Goal: Check status: Check status

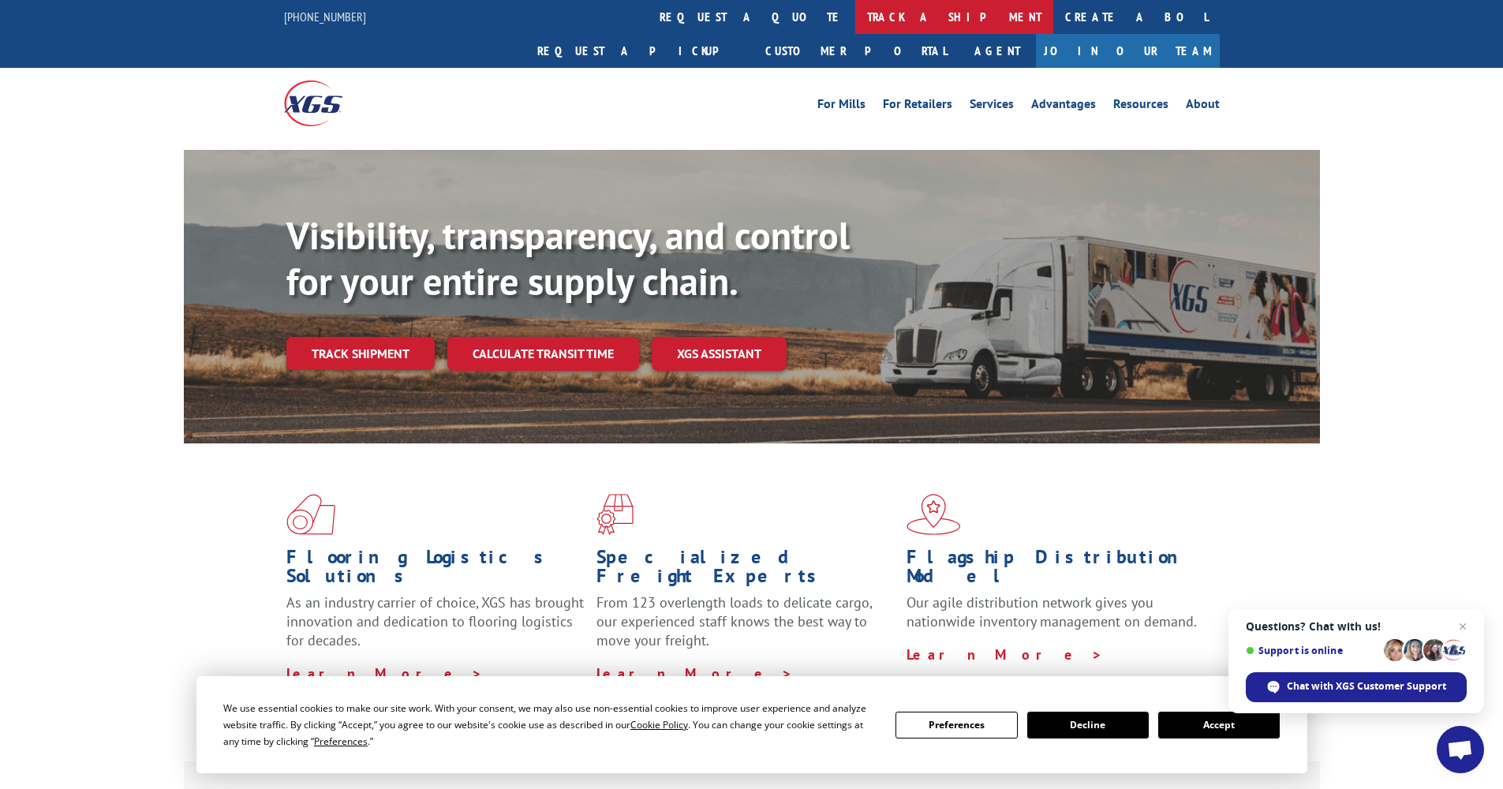
click at [855, 14] on link "track a shipment" at bounding box center [954, 17] width 198 height 34
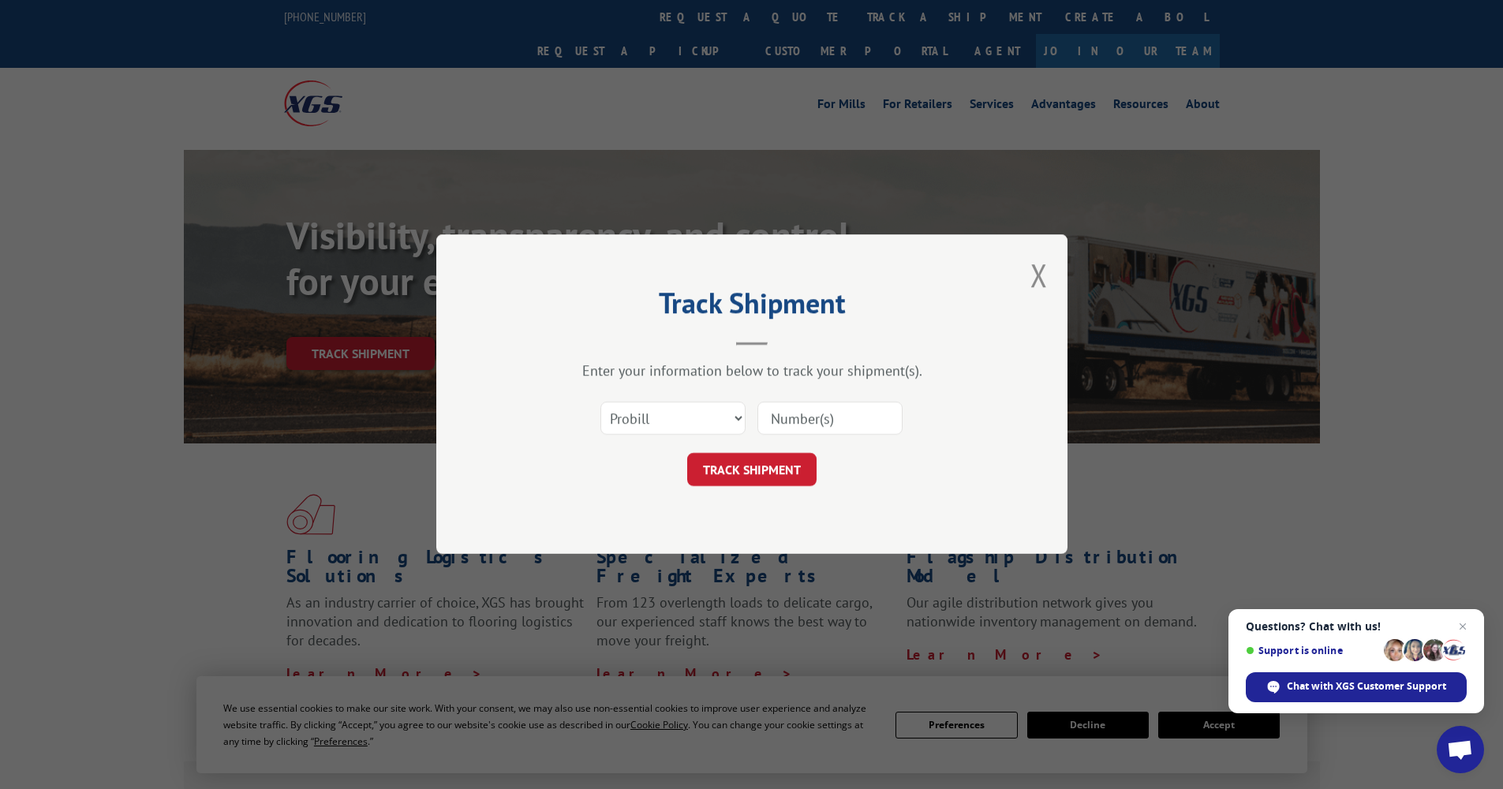
click at [801, 419] on input at bounding box center [830, 418] width 145 height 33
click at [833, 415] on input at bounding box center [830, 418] width 145 height 33
type input "17501621"
click at [733, 485] on button "TRACK SHIPMENT" at bounding box center [751, 470] width 129 height 33
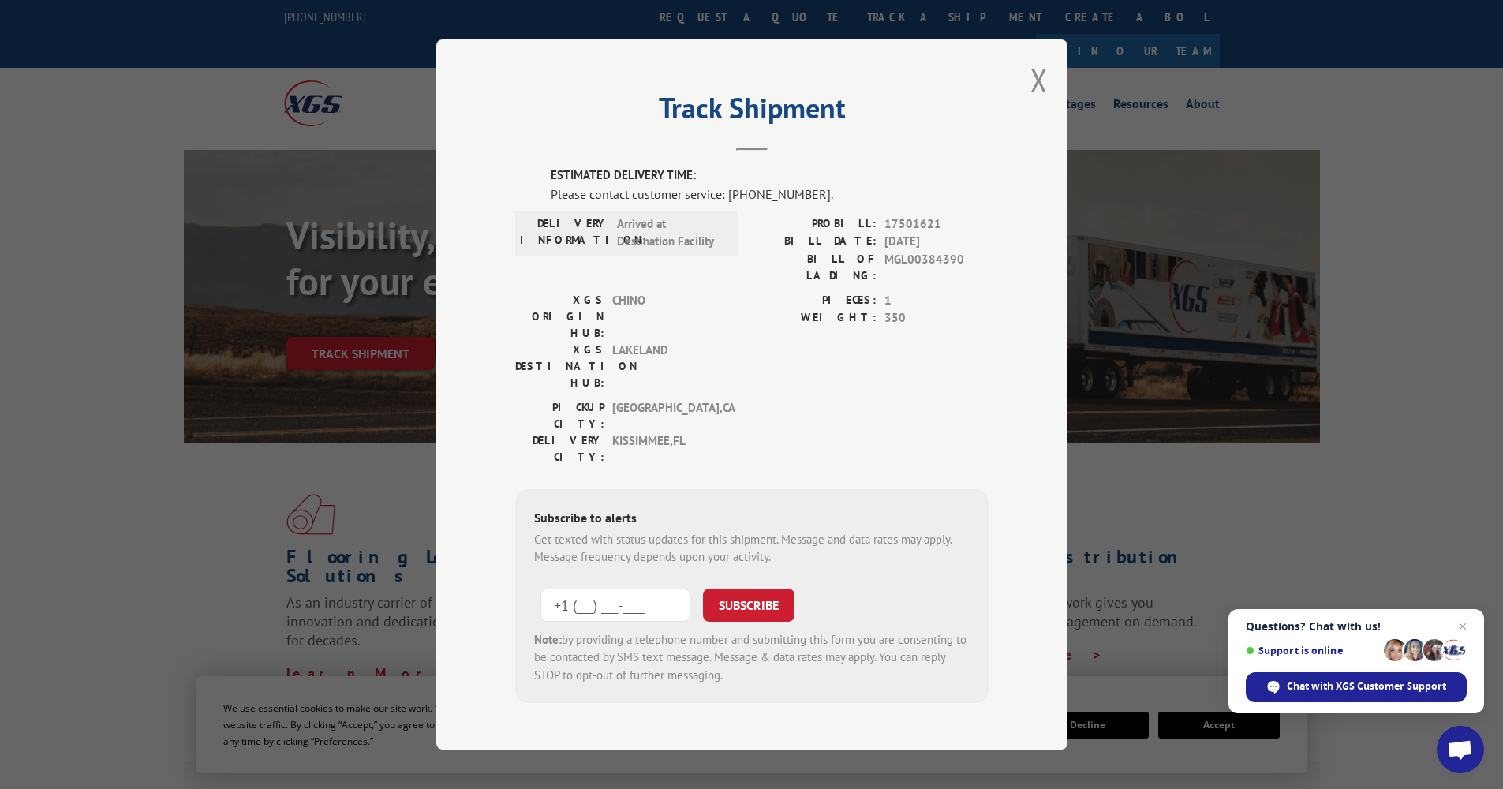
click at [633, 589] on input "+1 (___) ___-____" at bounding box center [616, 605] width 150 height 33
type input "[PHONE_NUMBER]"
click at [743, 589] on button "SUBSCRIBE" at bounding box center [749, 605] width 92 height 33
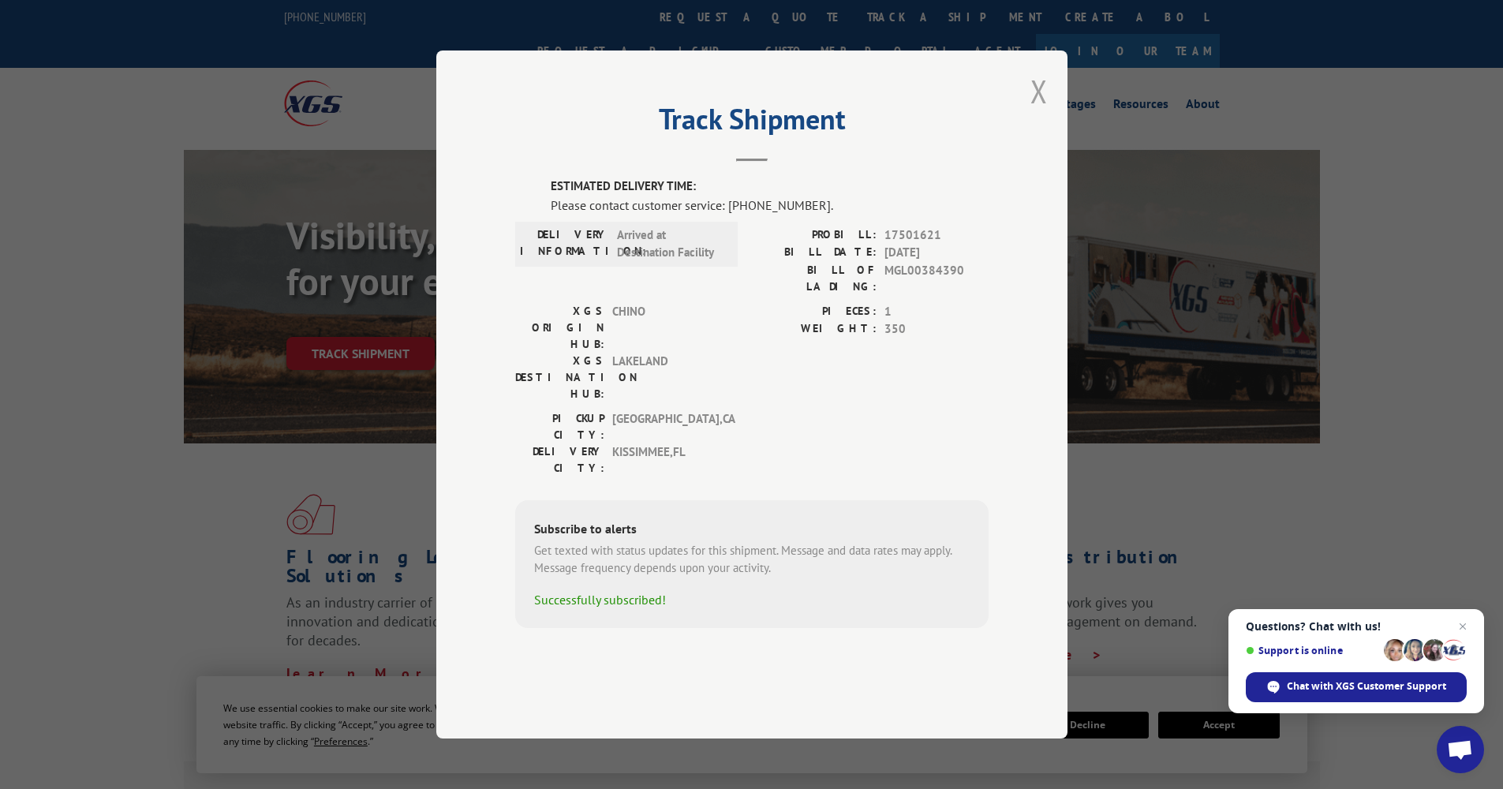
click at [1037, 112] on button "Close modal" at bounding box center [1039, 91] width 17 height 42
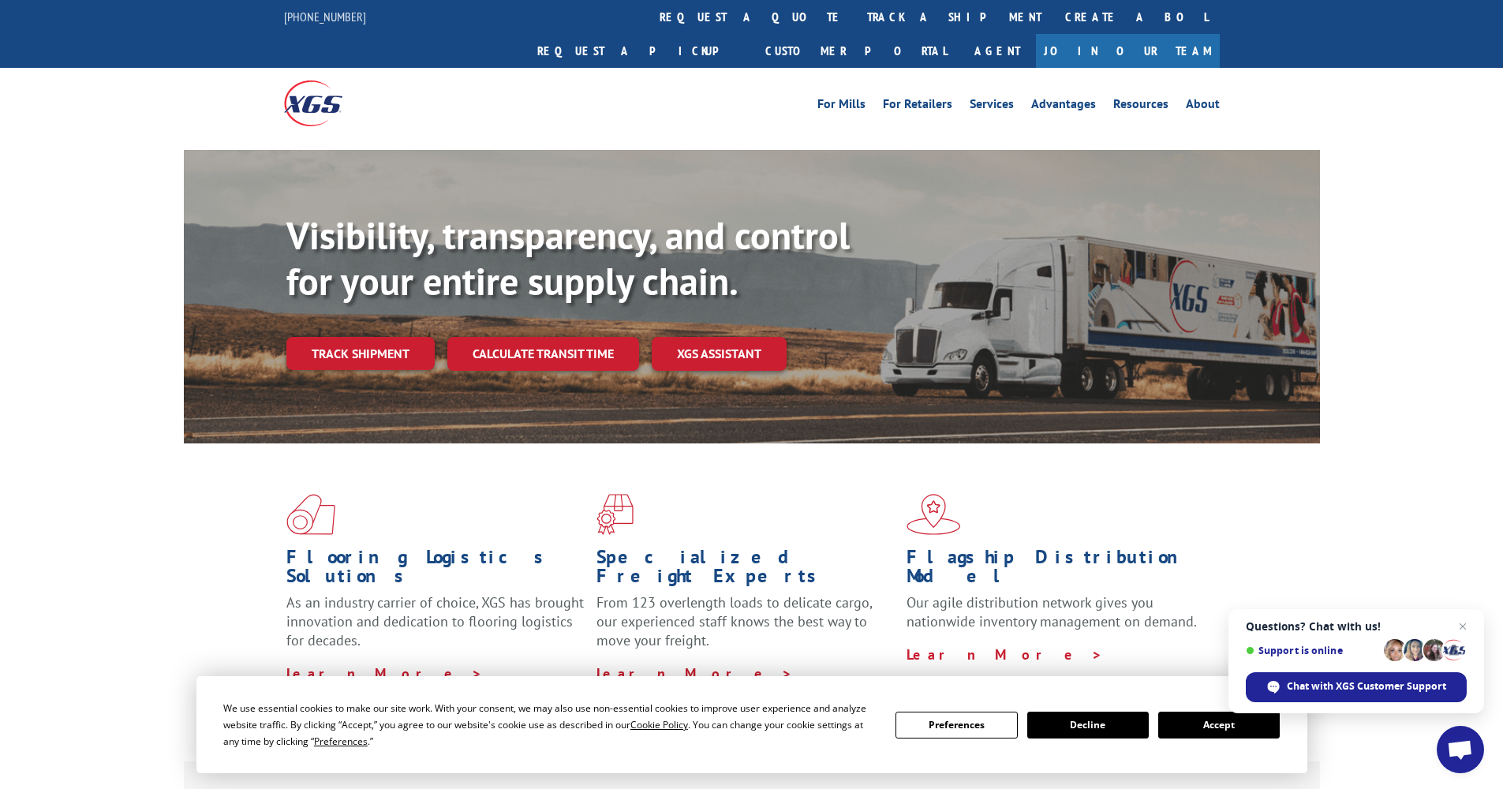
click at [406, 337] on link "Track shipment" at bounding box center [360, 353] width 148 height 33
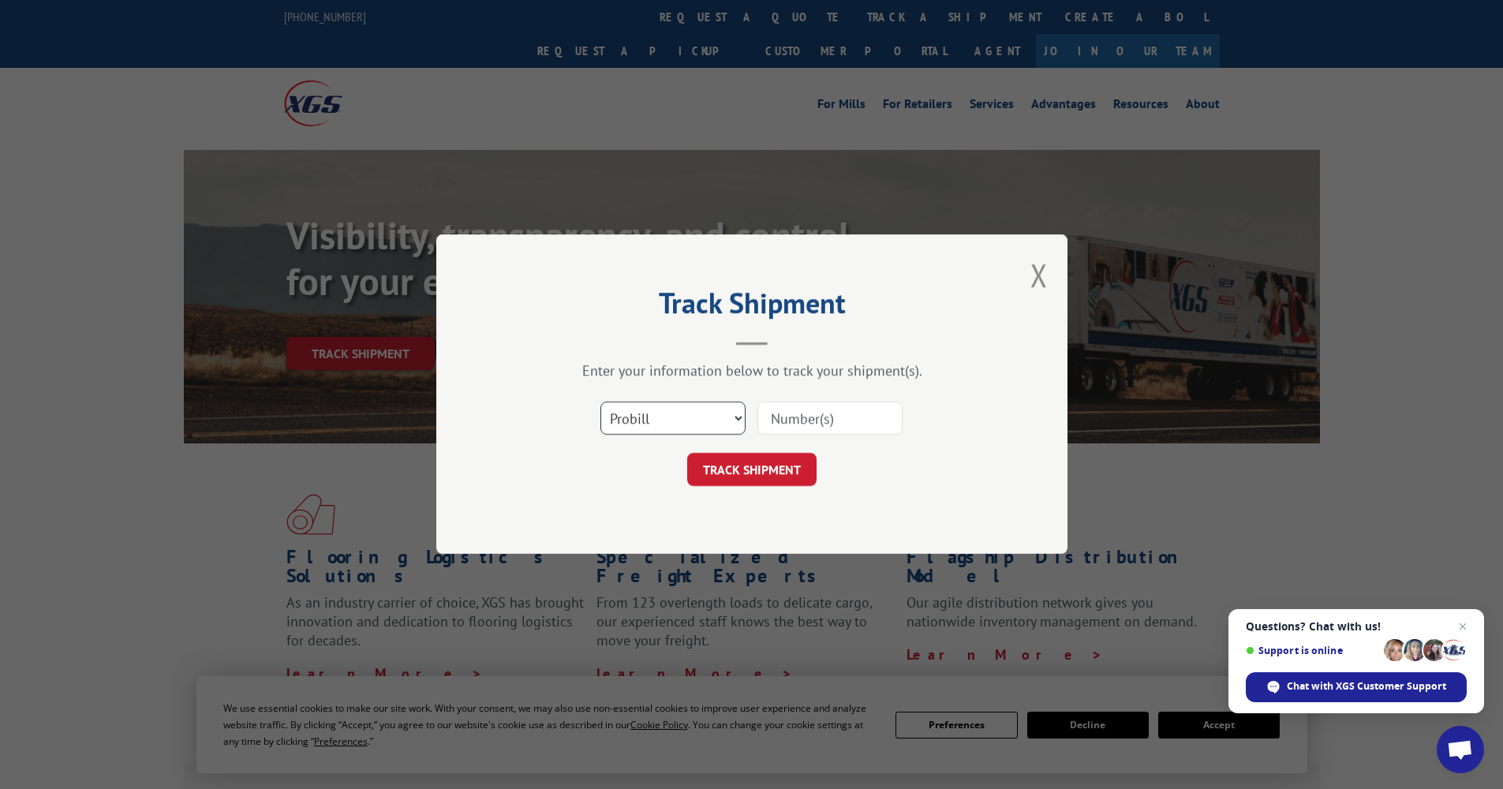
select select "po"
click at [807, 425] on input at bounding box center [830, 418] width 145 height 33
type input "17501621"
click at [751, 470] on button "TRACK SHIPMENT" at bounding box center [751, 470] width 129 height 33
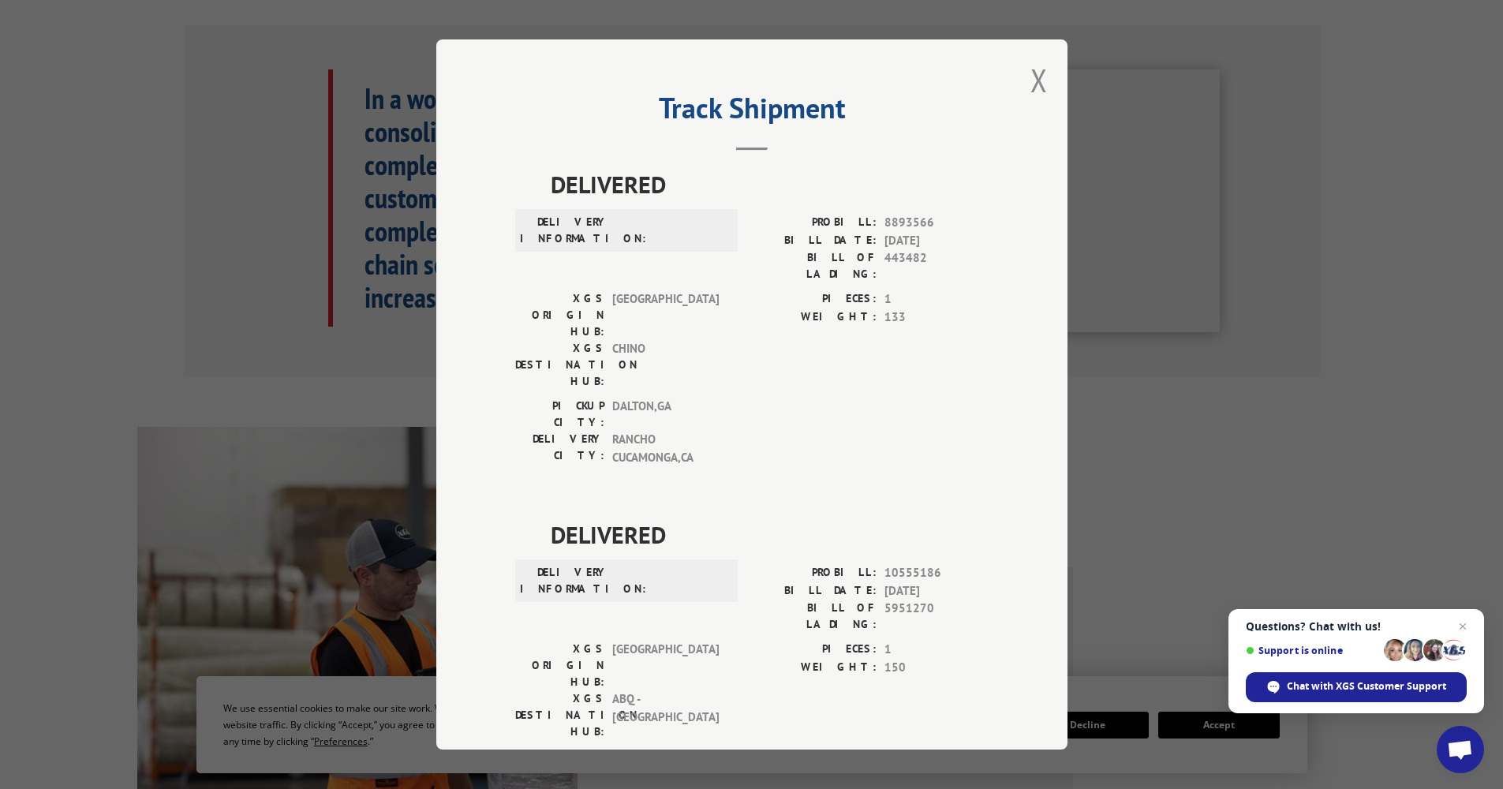
scroll to position [26, 0]
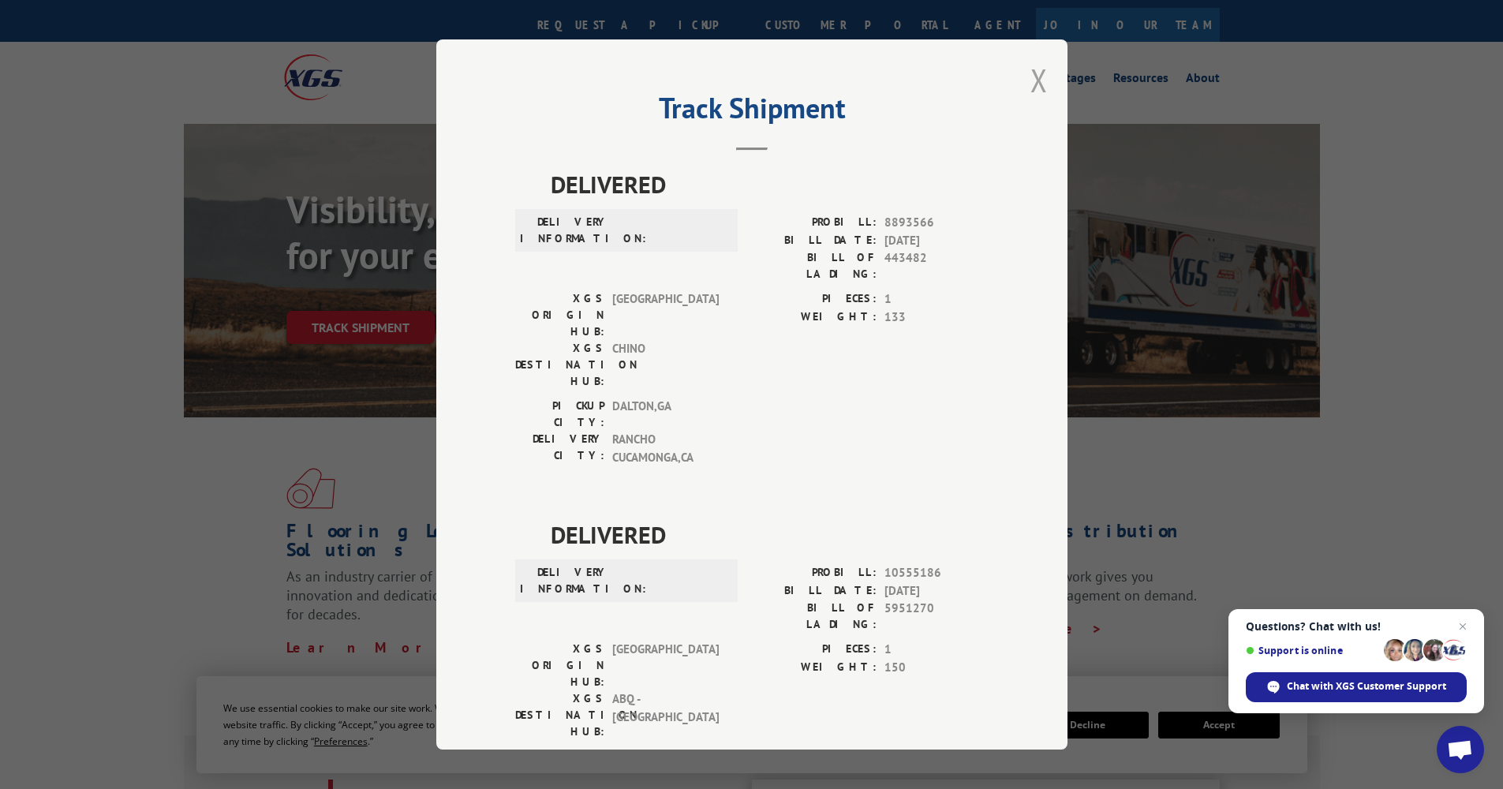
click at [1031, 83] on button "Close modal" at bounding box center [1039, 80] width 17 height 42
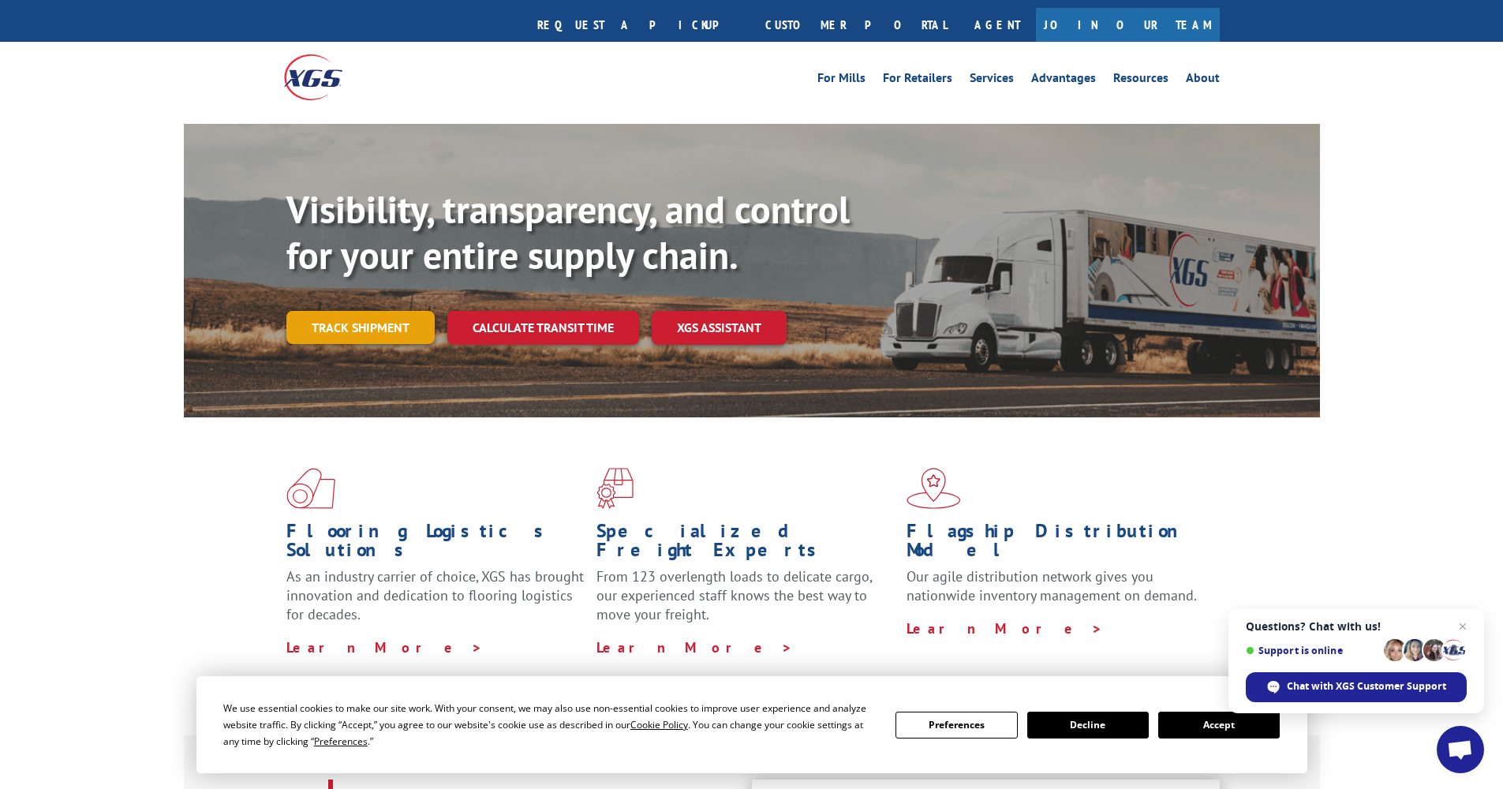
click at [380, 311] on link "Track shipment" at bounding box center [360, 327] width 148 height 33
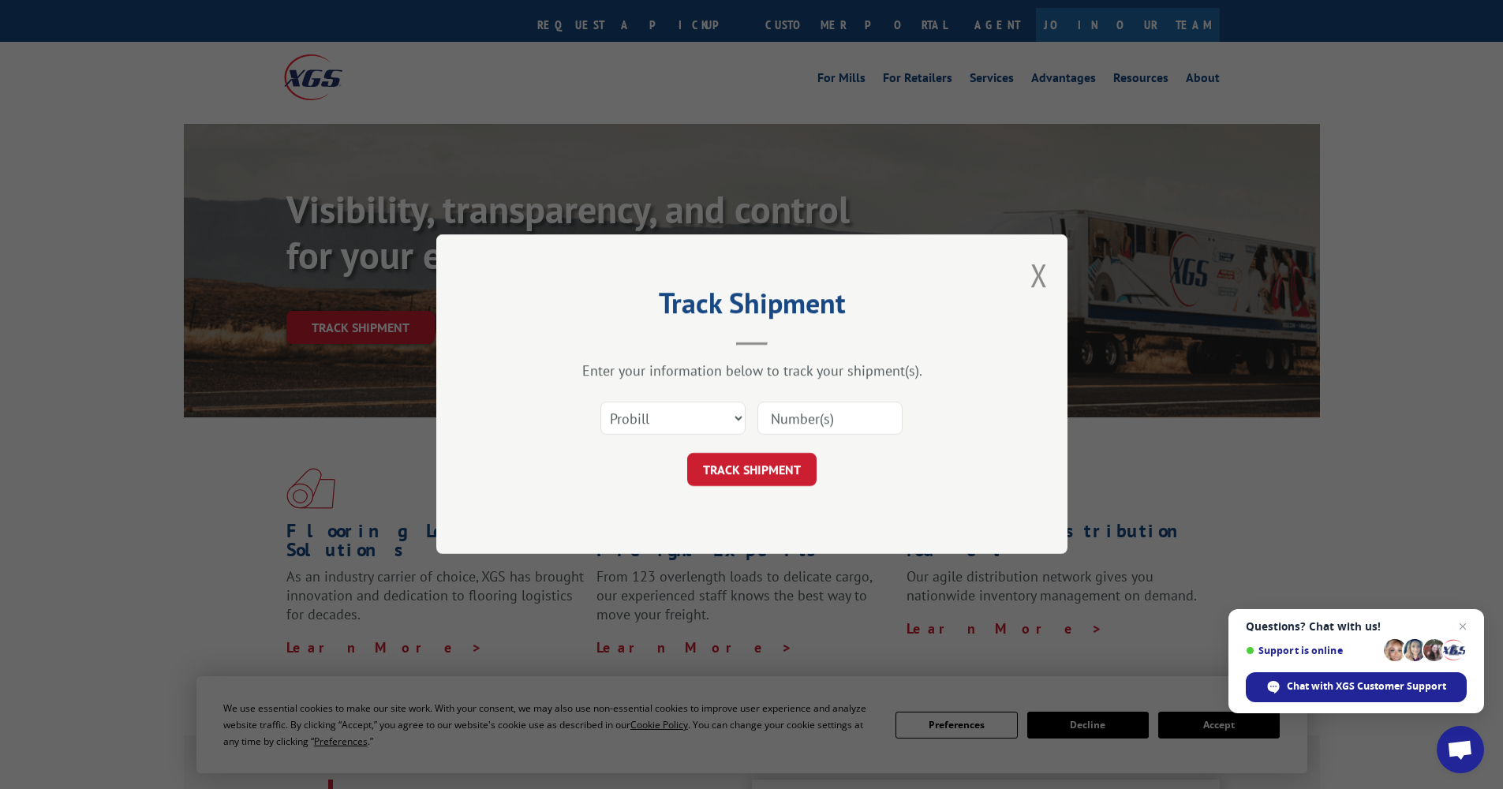
click at [843, 410] on input at bounding box center [830, 418] width 145 height 33
type input "17501621"
click at [751, 470] on button "TRACK SHIPMENT" at bounding box center [751, 470] width 129 height 33
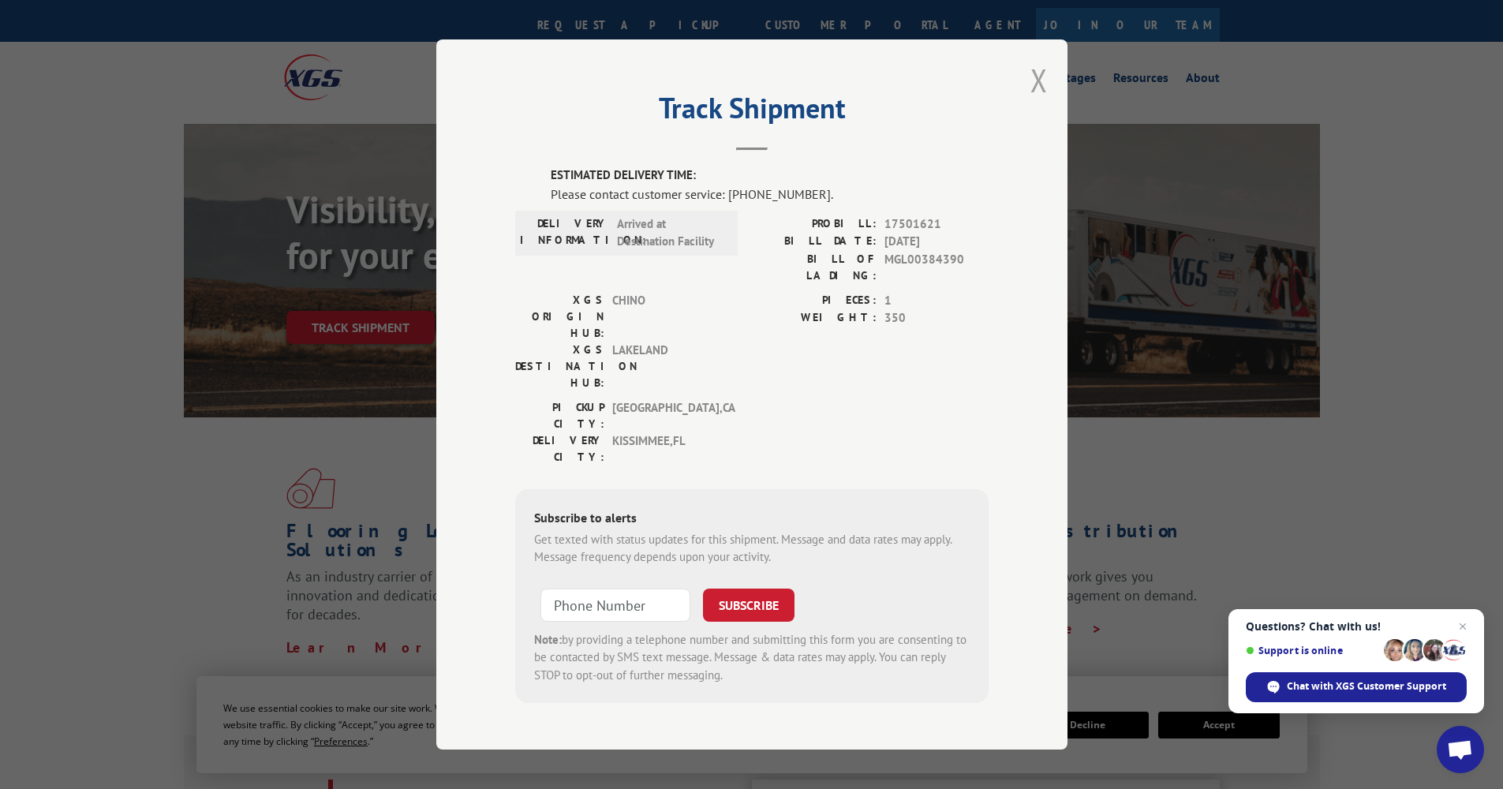
click at [1039, 97] on button "Close modal" at bounding box center [1039, 80] width 17 height 42
